Goal: Go to known website: Access a specific website the user already knows

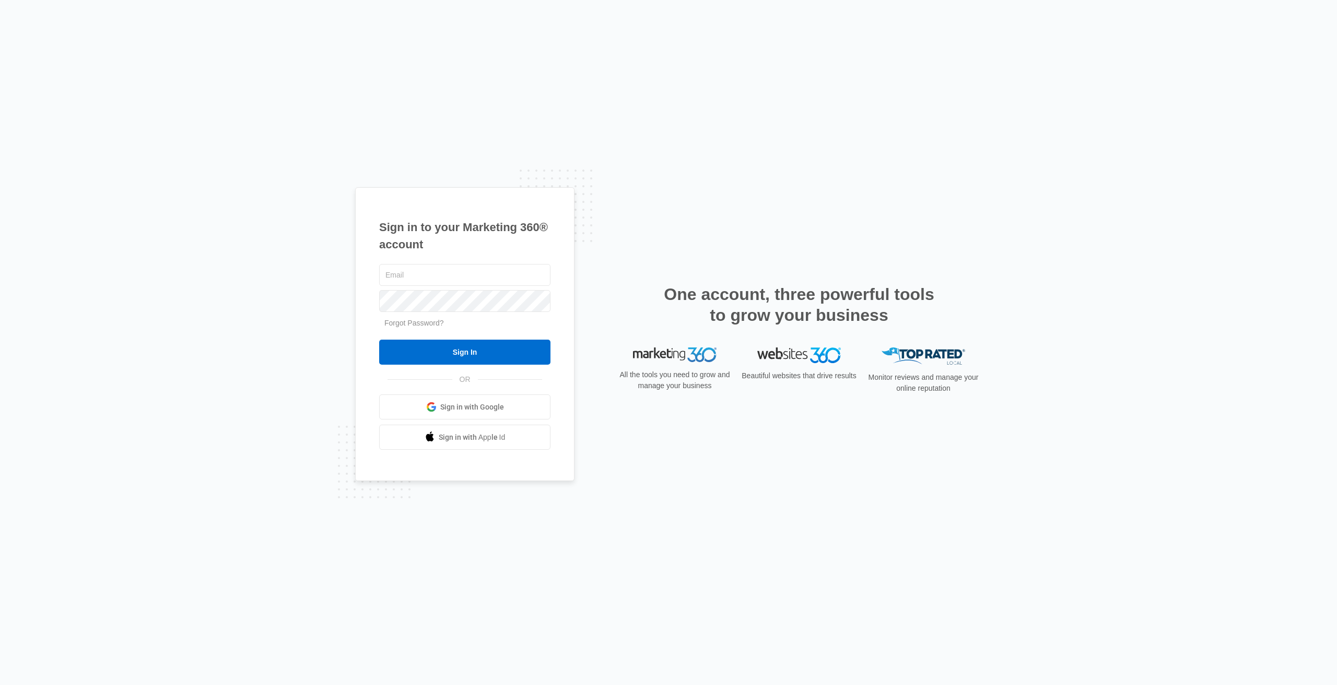
click at [503, 411] on span "Sign in with Google" at bounding box center [472, 407] width 64 height 11
click at [431, 351] on link "Go to Dashboard" at bounding box center [416, 352] width 75 height 25
click at [463, 410] on span "Sign in with Google" at bounding box center [472, 407] width 64 height 11
click at [432, 349] on link "Go to Dashboard" at bounding box center [416, 352] width 75 height 25
click at [486, 287] on div at bounding box center [464, 275] width 171 height 26
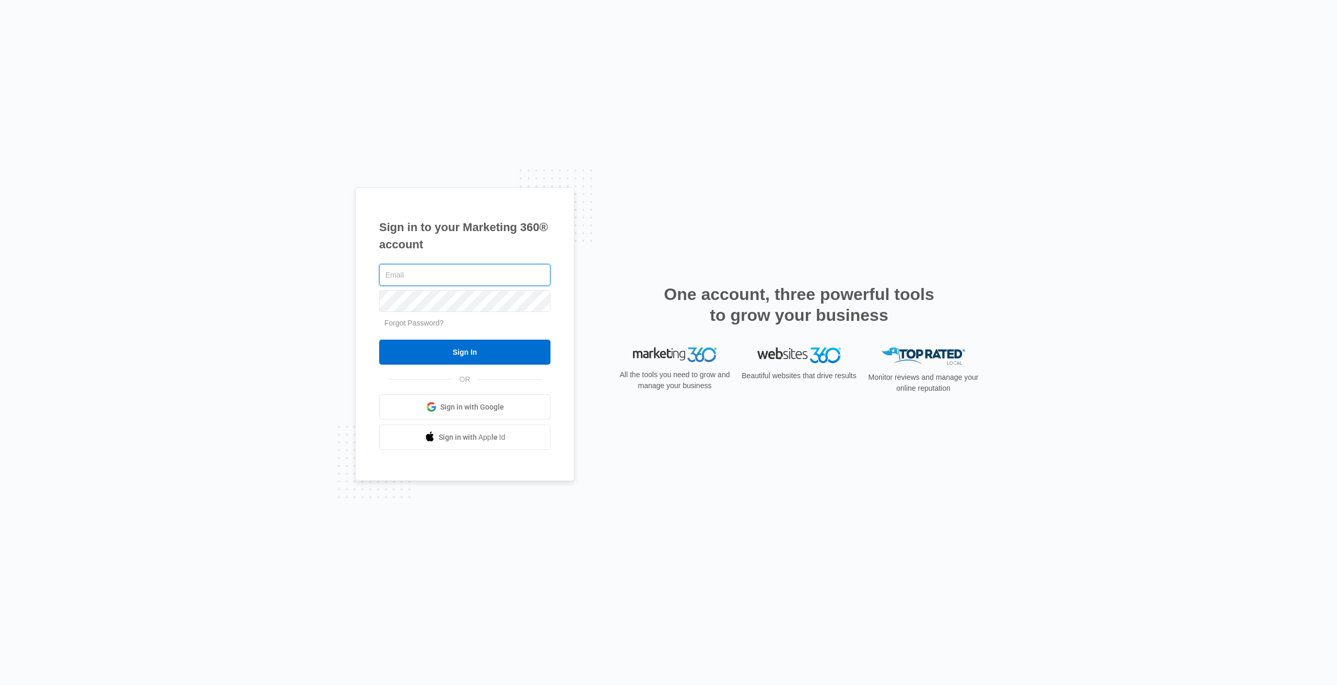
click at [478, 278] on input "text" at bounding box center [464, 275] width 171 height 22
click at [415, 275] on input "tfitsigma2gmail.com" at bounding box center [464, 275] width 171 height 22
type input "[EMAIL_ADDRESS][DOMAIN_NAME]"
click at [379, 340] on input "Sign In" at bounding box center [464, 352] width 171 height 25
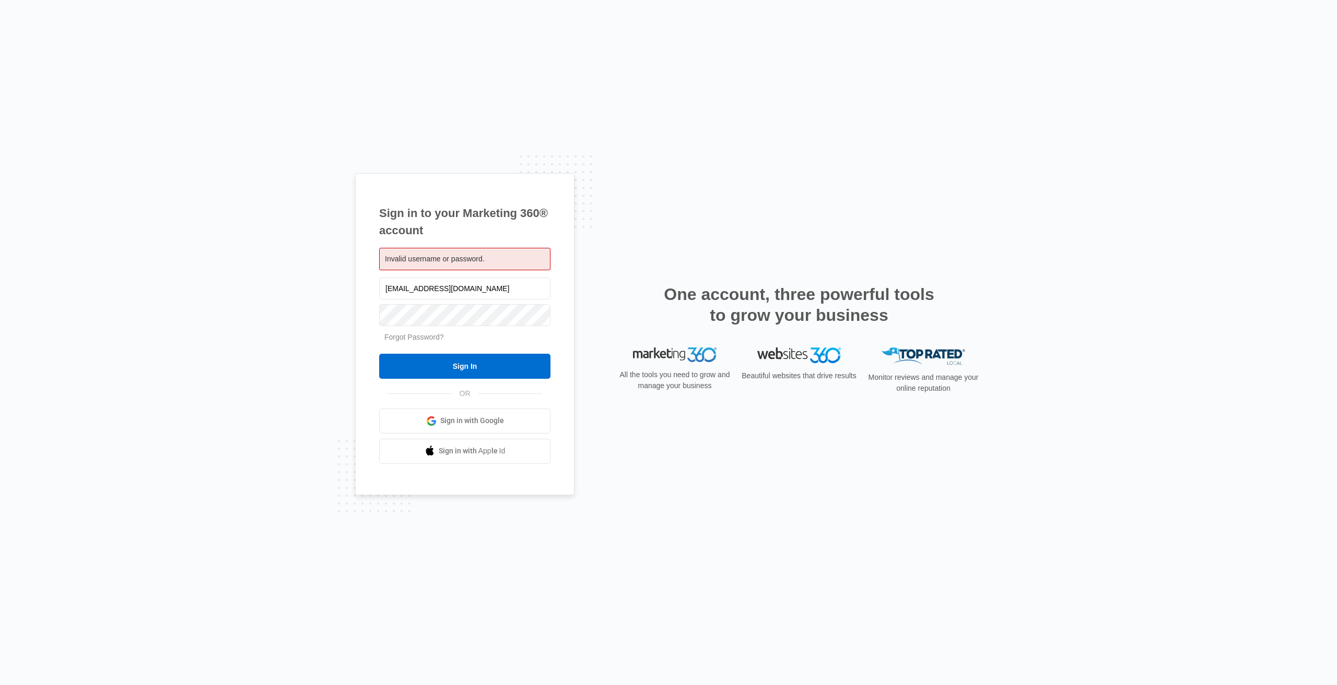
click at [424, 341] on link "Forgot Password?" at bounding box center [414, 337] width 60 height 8
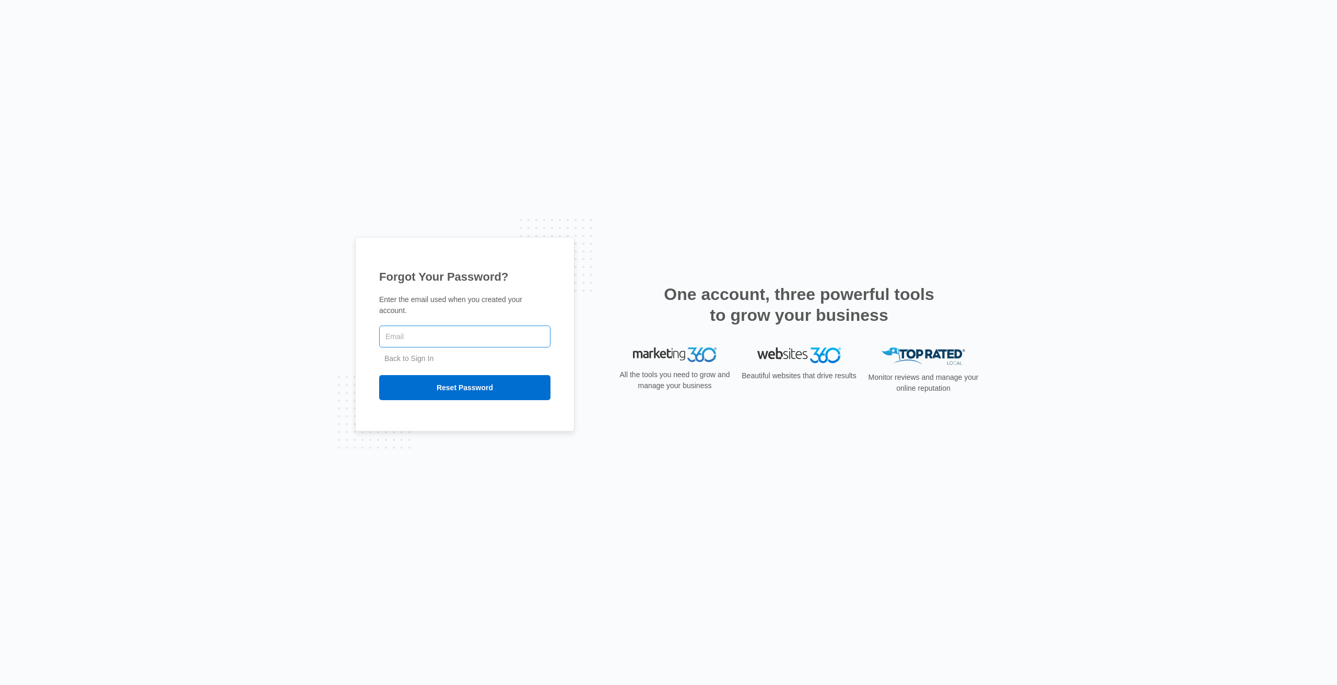
click at [427, 337] on input "text" at bounding box center [464, 337] width 171 height 22
click at [436, 335] on input "tffitsigma@gm,ail.com" at bounding box center [464, 337] width 171 height 22
type input "[EMAIL_ADDRESS][DOMAIN_NAME]"
click at [483, 385] on input "Reset Password" at bounding box center [464, 387] width 171 height 25
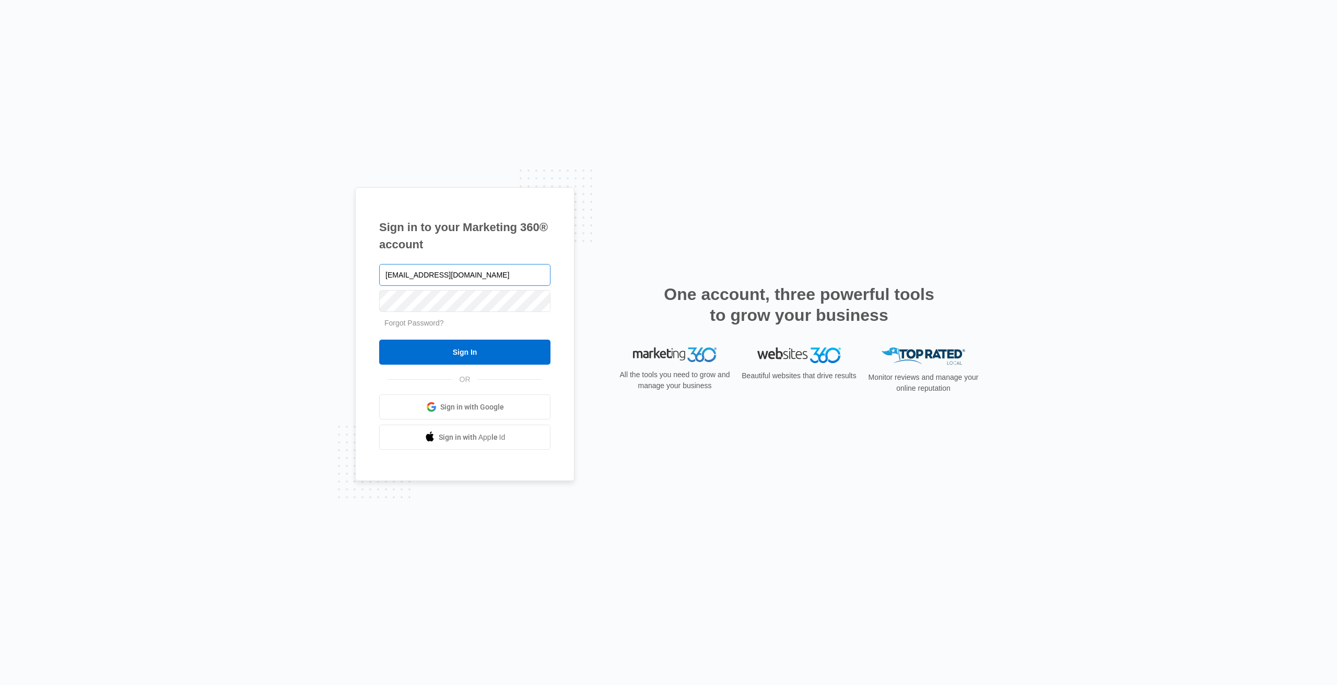
click at [462, 276] on input "[EMAIL_ADDRESS][DOMAIN_NAME]" at bounding box center [464, 275] width 171 height 22
type input "[EMAIL_ADDRESS][DOMAIN_NAME]"
click at [379, 340] on input "Sign In" at bounding box center [464, 352] width 171 height 25
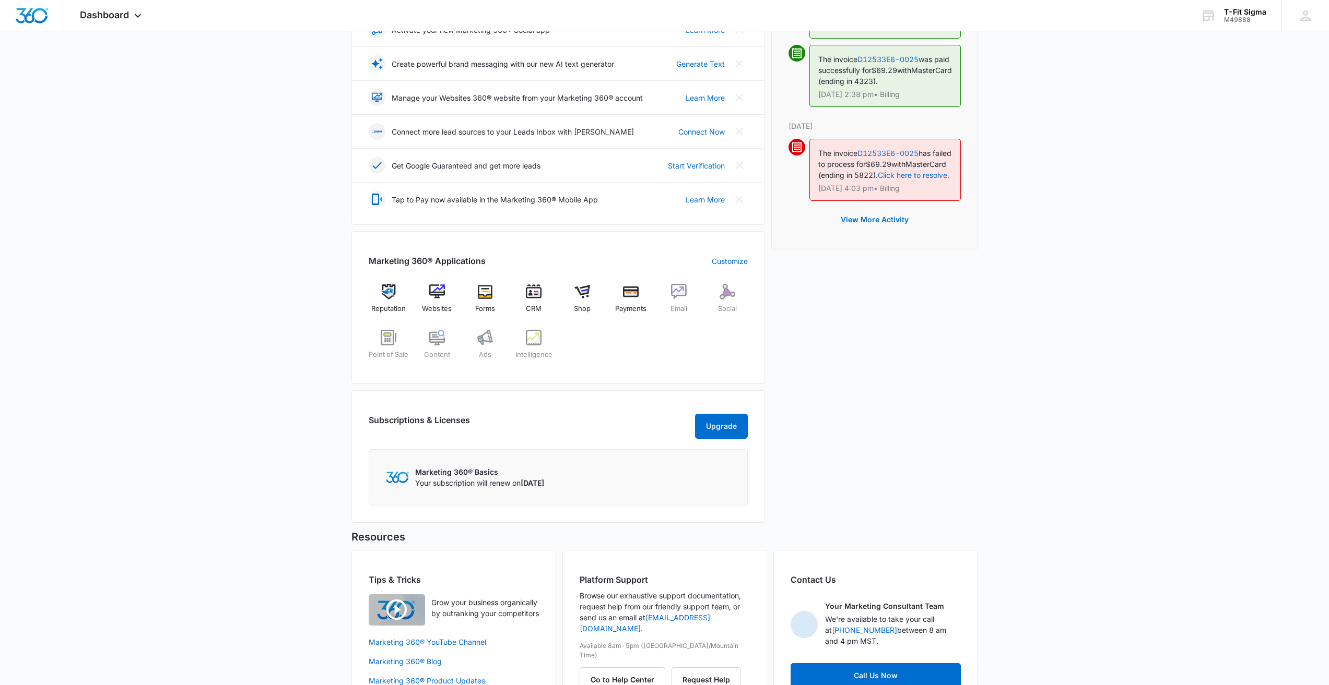
scroll to position [253, 0]
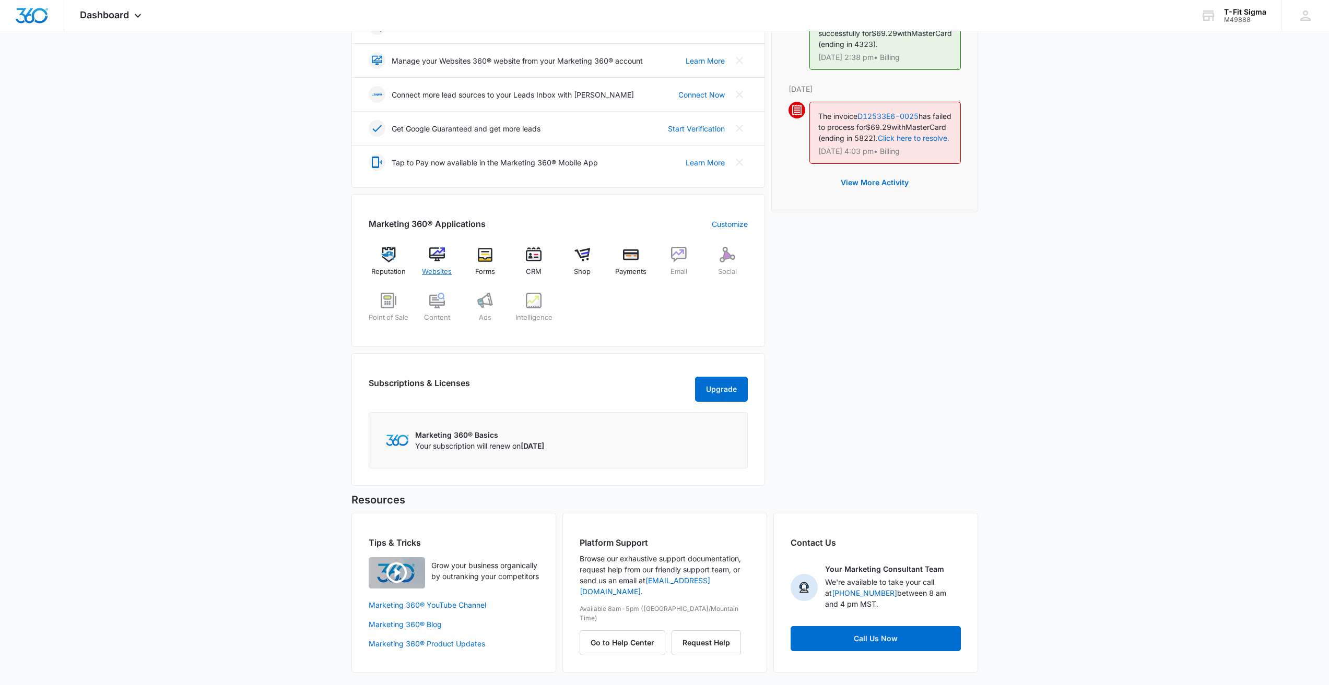
click at [428, 251] on div "Websites" at bounding box center [437, 266] width 40 height 38
